Goal: Information Seeking & Learning: Check status

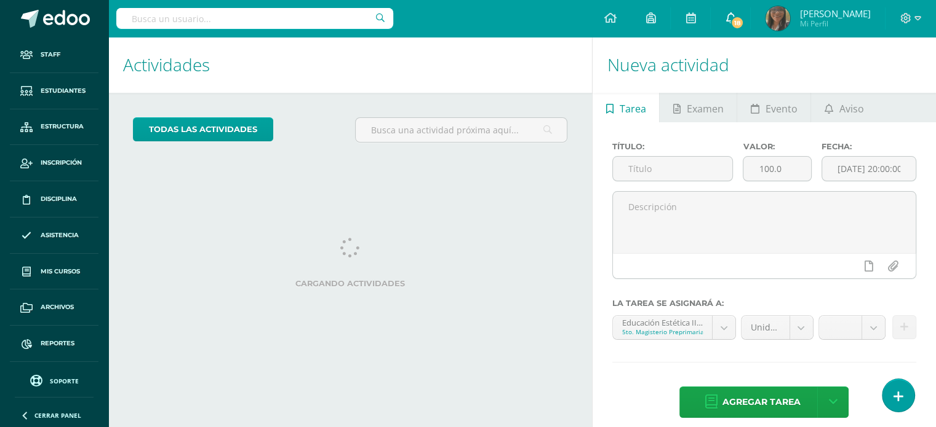
click at [744, 24] on span "18" at bounding box center [737, 23] width 14 height 14
click at [566, 47] on h1 "Actividades" at bounding box center [350, 65] width 454 height 56
click at [277, 17] on input "text" at bounding box center [254, 18] width 277 height 21
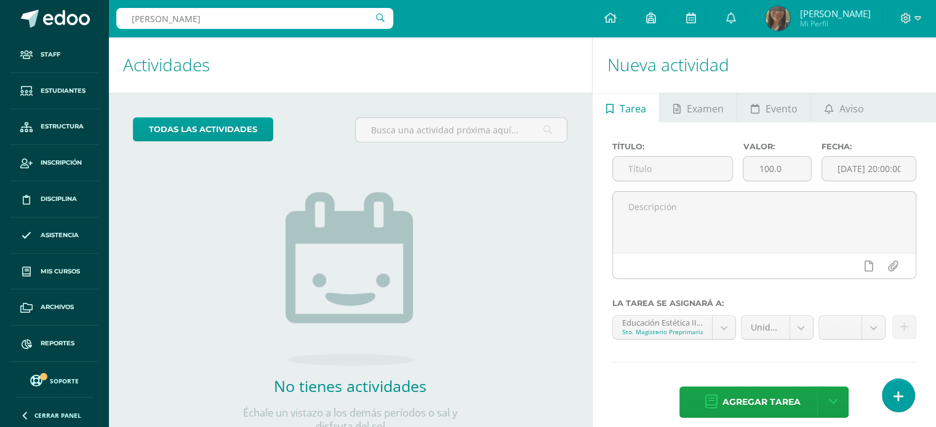
type input "Carmen Rodríguez"
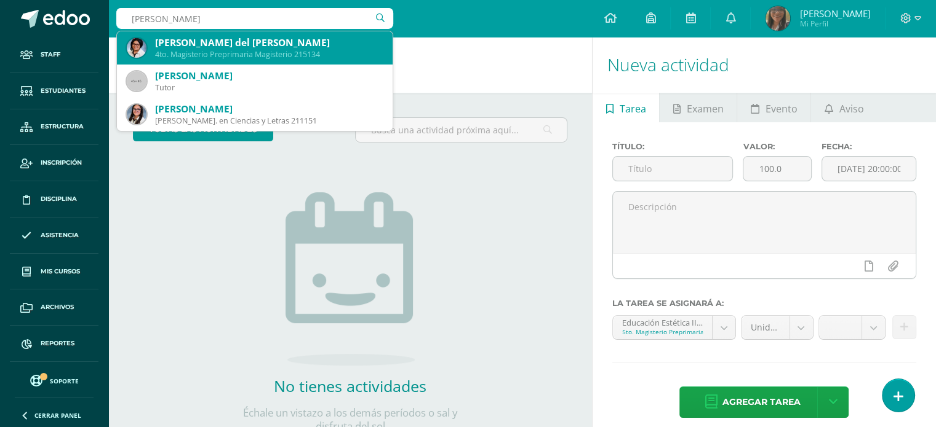
click at [231, 47] on div "Carmen del Rosario Rodríguez Mendoza" at bounding box center [269, 42] width 228 height 13
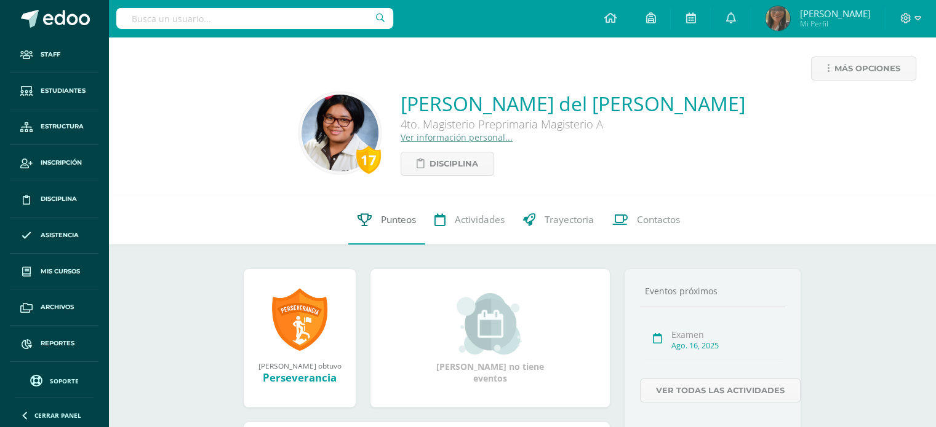
click at [370, 223] on link "Punteos" at bounding box center [386, 220] width 77 height 49
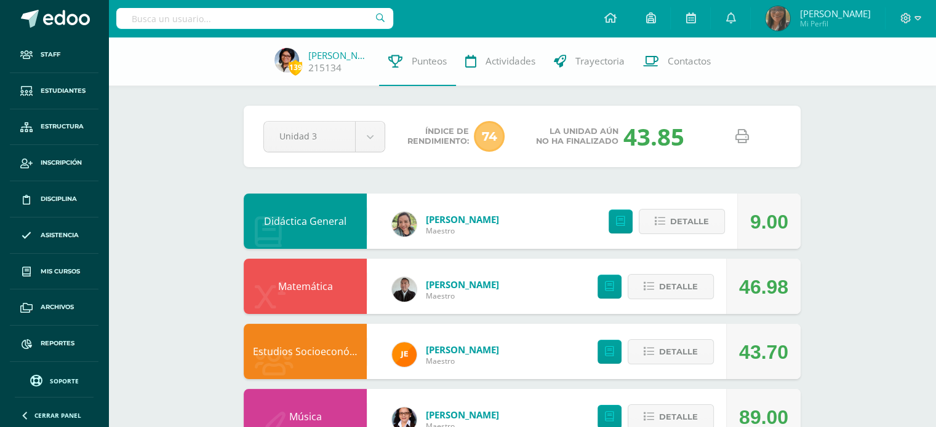
click at [744, 140] on icon at bounding box center [742, 137] width 14 height 14
click at [741, 137] on icon at bounding box center [742, 137] width 14 height 14
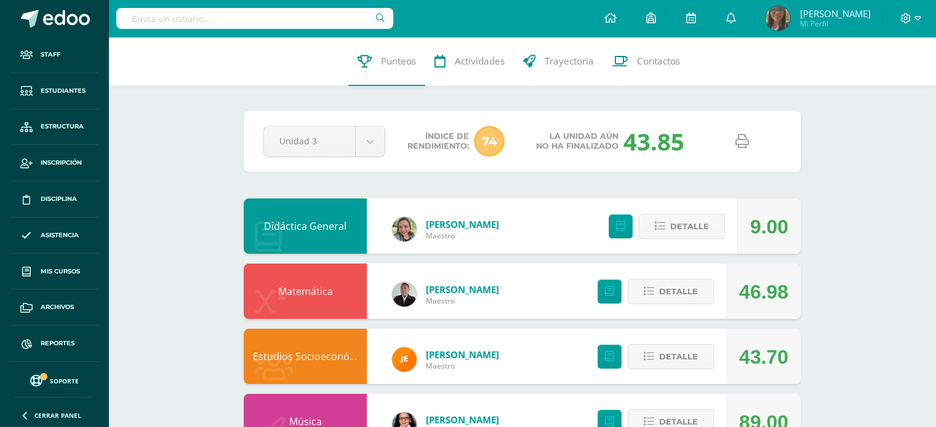
drag, startPoint x: 561, startPoint y: 258, endPoint x: 825, endPoint y: 157, distance: 282.3
click at [744, 137] on icon at bounding box center [742, 142] width 14 height 14
click at [616, 16] on icon at bounding box center [609, 17] width 12 height 11
